Goal: Use online tool/utility: Utilize a website feature to perform a specific function

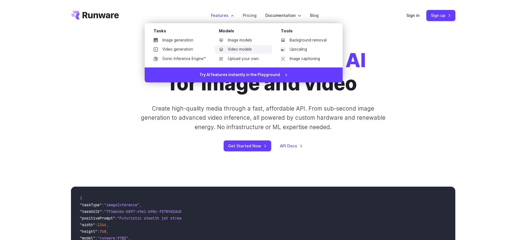
click at [242, 49] on link "Video models" at bounding box center [242, 49] width 57 height 8
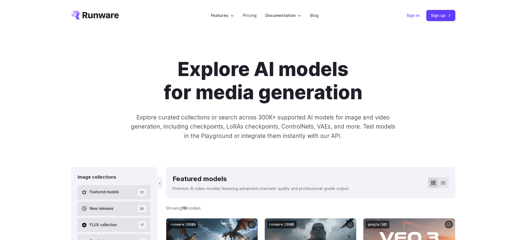
click at [415, 16] on link "Sign in" at bounding box center [412, 15] width 13 height 6
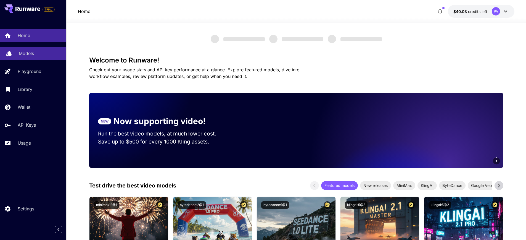
click at [40, 55] on div "Models" at bounding box center [40, 53] width 43 height 7
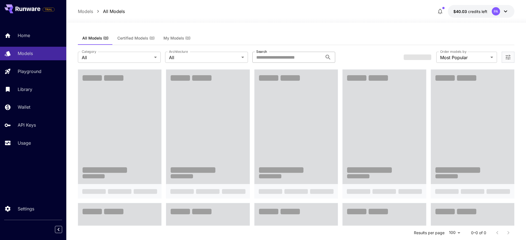
click at [278, 57] on input "Search" at bounding box center [287, 57] width 70 height 11
type input "*"
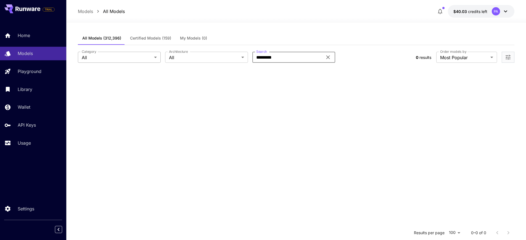
click at [148, 55] on body "**********" at bounding box center [263, 170] width 526 height 340
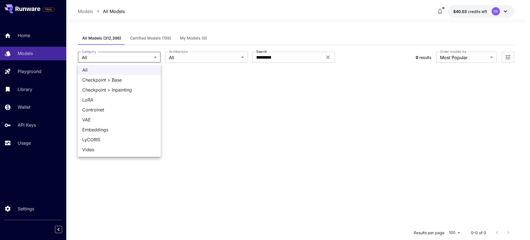
click at [210, 60] on div at bounding box center [265, 120] width 530 height 240
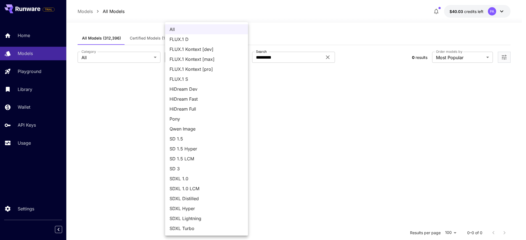
click at [210, 60] on body "**********" at bounding box center [263, 170] width 526 height 340
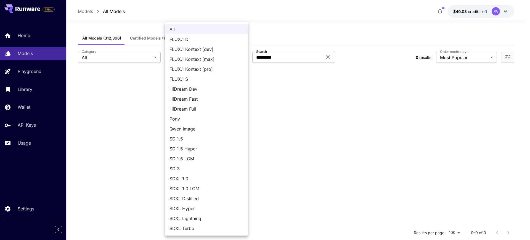
click at [304, 57] on div at bounding box center [265, 120] width 530 height 240
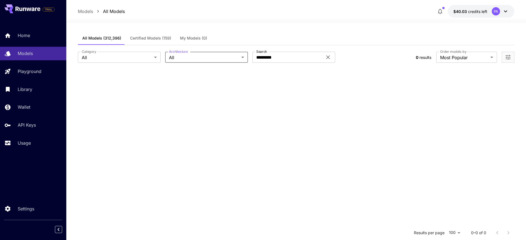
click at [315, 58] on div "All FLUX.1 D FLUX.1 Kontext [dev] FLUX.1 Kontext [max] FLUX.1 Kontext [pro] FLU…" at bounding box center [263, 120] width 526 height 240
click at [307, 57] on input "*********" at bounding box center [287, 57] width 70 height 11
type input "*****"
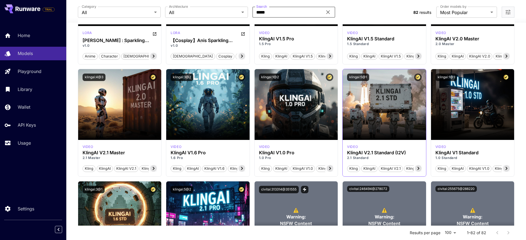
scroll to position [1683, 0]
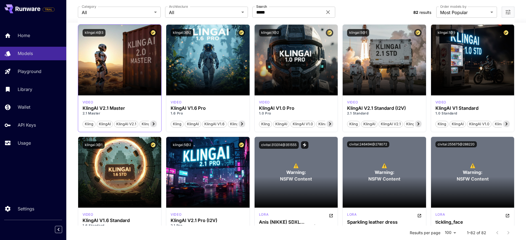
click at [104, 116] on p "2.1 Master" at bounding box center [120, 113] width 75 height 5
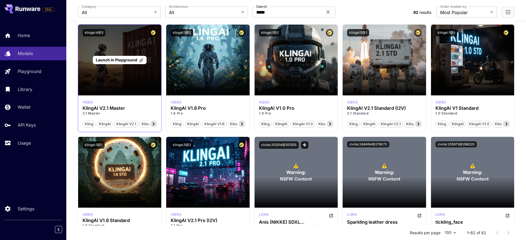
click at [112, 87] on div "Launch in Playground" at bounding box center [119, 60] width 83 height 71
click at [116, 62] on span "Launch in Playground" at bounding box center [116, 59] width 41 height 5
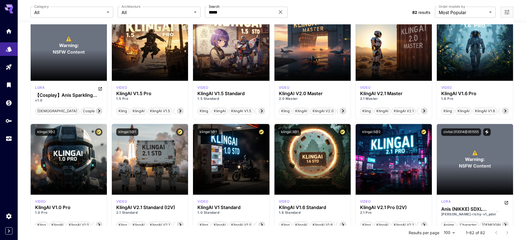
scroll to position [1912, 0]
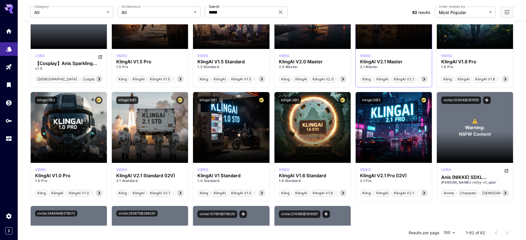
click at [387, 41] on div "Launch in Playground" at bounding box center [394, 13] width 76 height 71
click at [389, 16] on span "Launch in Playground" at bounding box center [390, 13] width 41 height 5
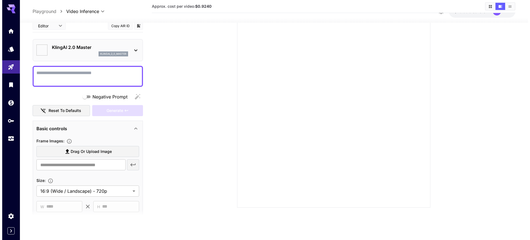
scroll to position [44, 0]
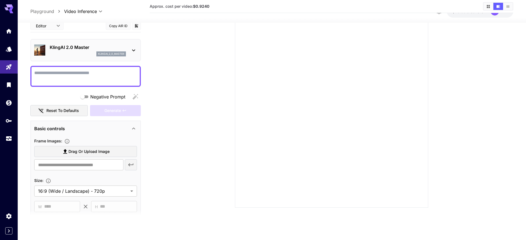
click at [91, 47] on p "KlingAI 2.0 Master" at bounding box center [88, 47] width 76 height 7
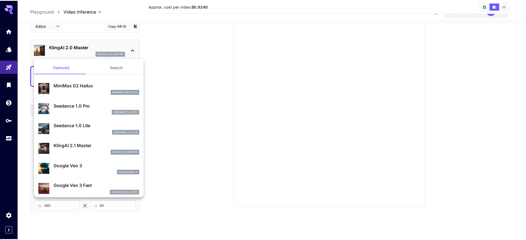
scroll to position [31, 0]
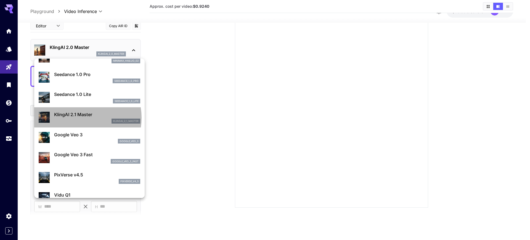
click at [79, 118] on p "KlingAI 2.1 Master" at bounding box center [97, 114] width 86 height 7
type input "**********"
type input "****"
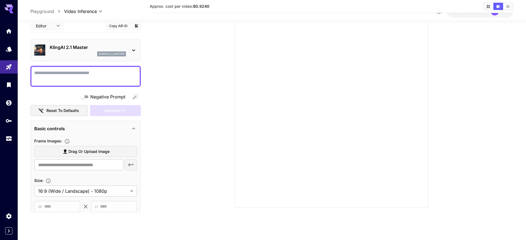
scroll to position [0, 0]
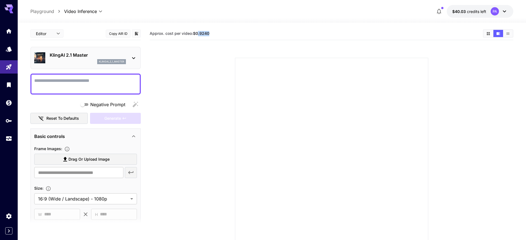
drag, startPoint x: 218, startPoint y: 34, endPoint x: 198, endPoint y: 35, distance: 19.9
click at [198, 35] on section "Approx. cost per video: $0.9240" at bounding box center [314, 33] width 329 height 5
click at [116, 56] on p "KlingAI 2.1 Master" at bounding box center [88, 55] width 76 height 7
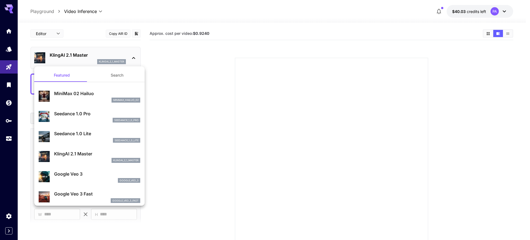
click at [198, 90] on div at bounding box center [265, 120] width 530 height 240
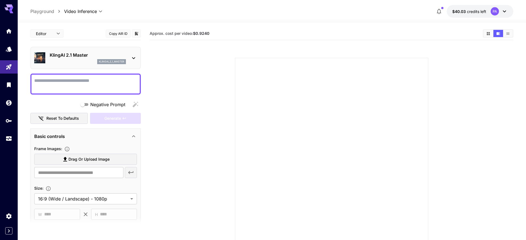
click at [101, 62] on p "klingai_2_1_master" at bounding box center [111, 62] width 25 height 4
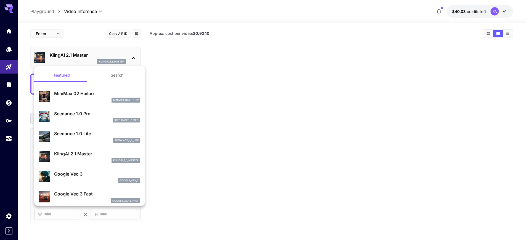
click at [193, 61] on div at bounding box center [265, 120] width 530 height 240
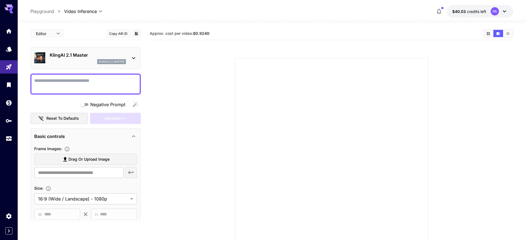
click at [130, 57] on icon at bounding box center [133, 58] width 7 height 7
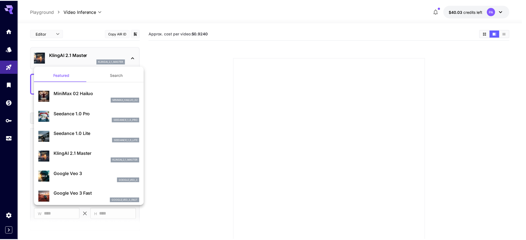
scroll to position [63, 0]
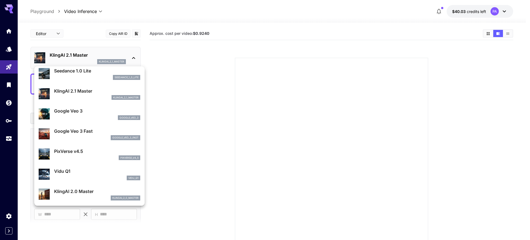
click at [68, 89] on p "KlingAI 2.1 Master" at bounding box center [97, 90] width 86 height 7
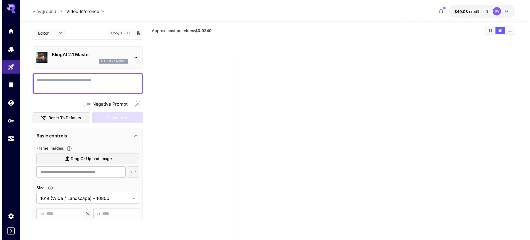
scroll to position [4, 0]
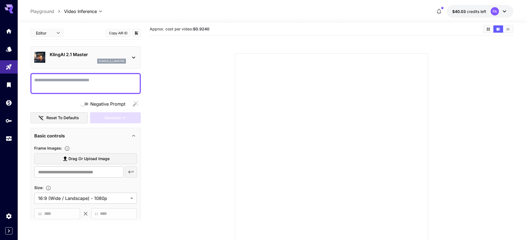
click at [97, 57] on p "KlingAI 2.1 Master" at bounding box center [88, 54] width 76 height 7
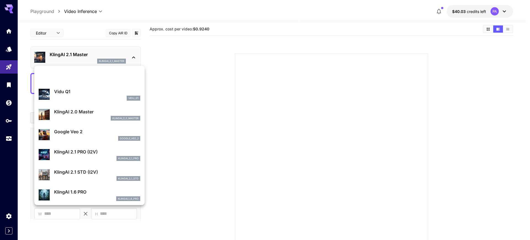
scroll to position [168, 0]
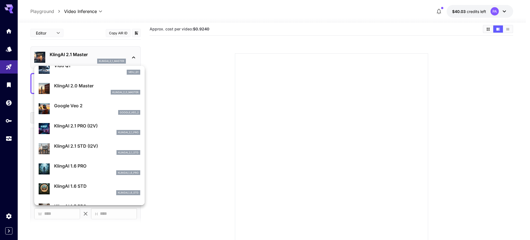
click at [67, 131] on div "klingai_2_1_pro" at bounding box center [97, 132] width 86 height 5
